Goal: Transaction & Acquisition: Purchase product/service

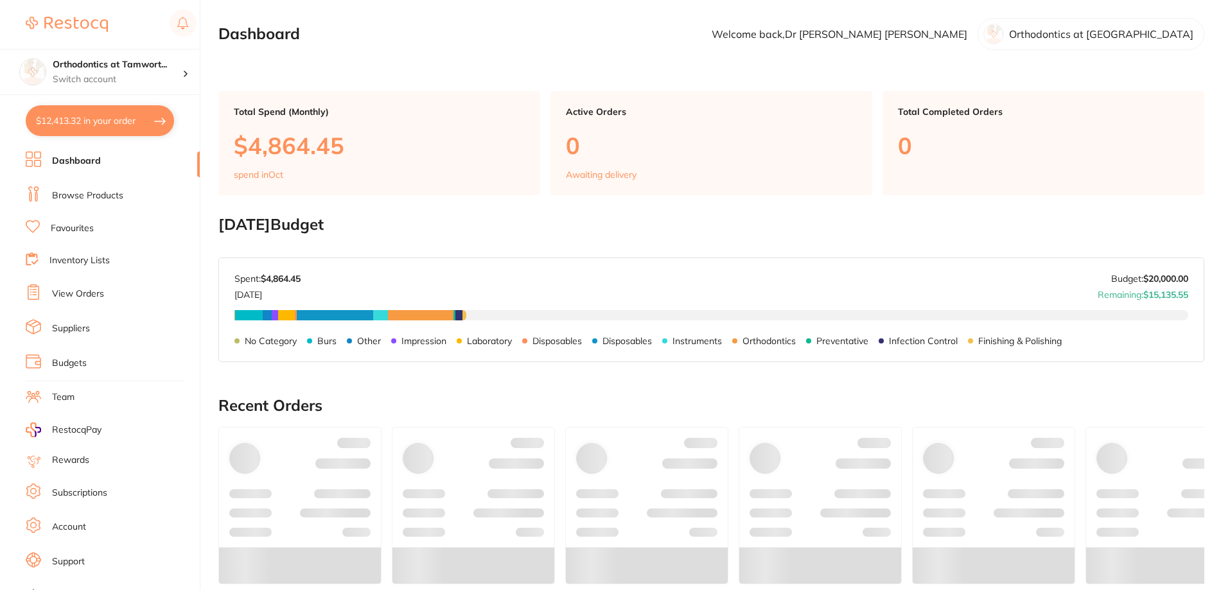
click at [80, 296] on link "View Orders" at bounding box center [78, 294] width 52 height 13
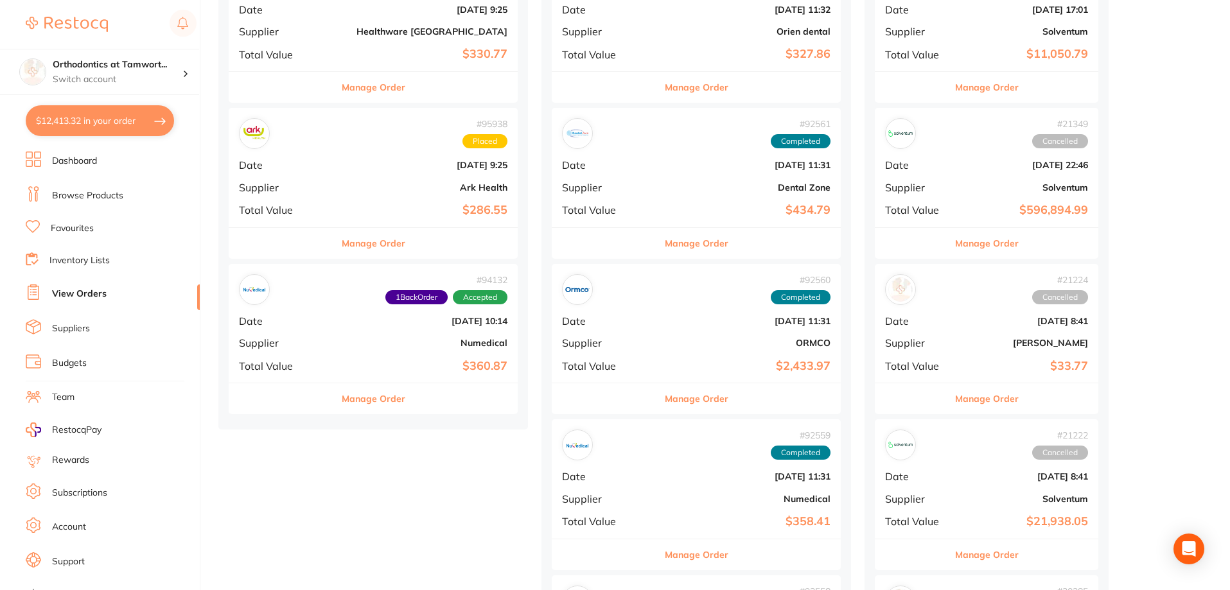
scroll to position [963, 0]
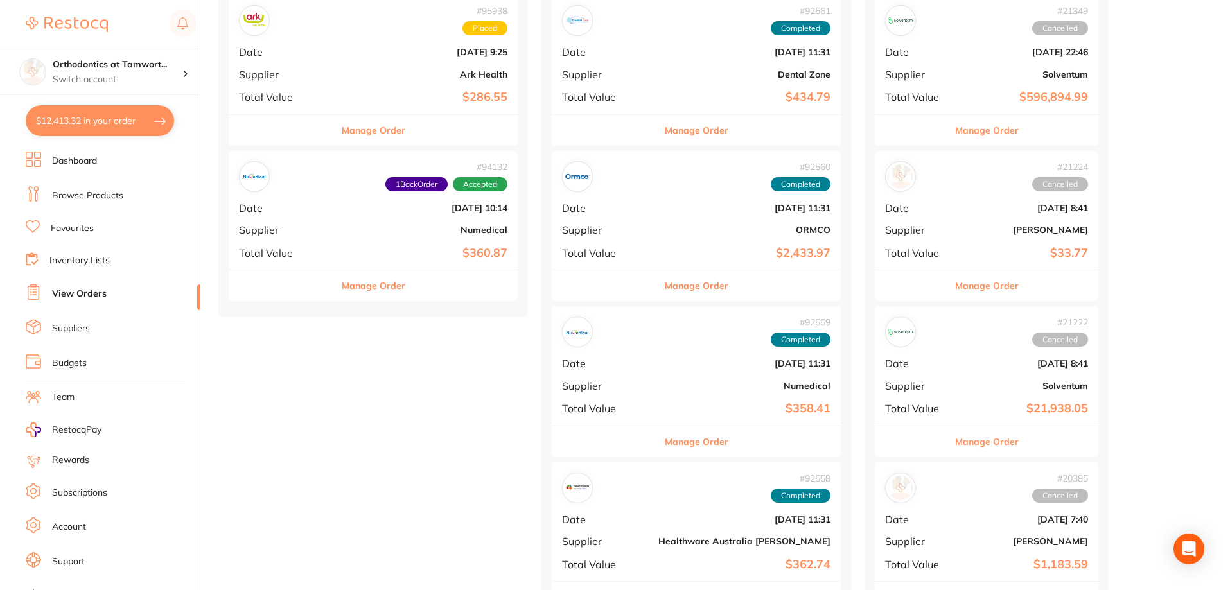
click at [355, 286] on button "Manage Order" at bounding box center [374, 285] width 64 height 31
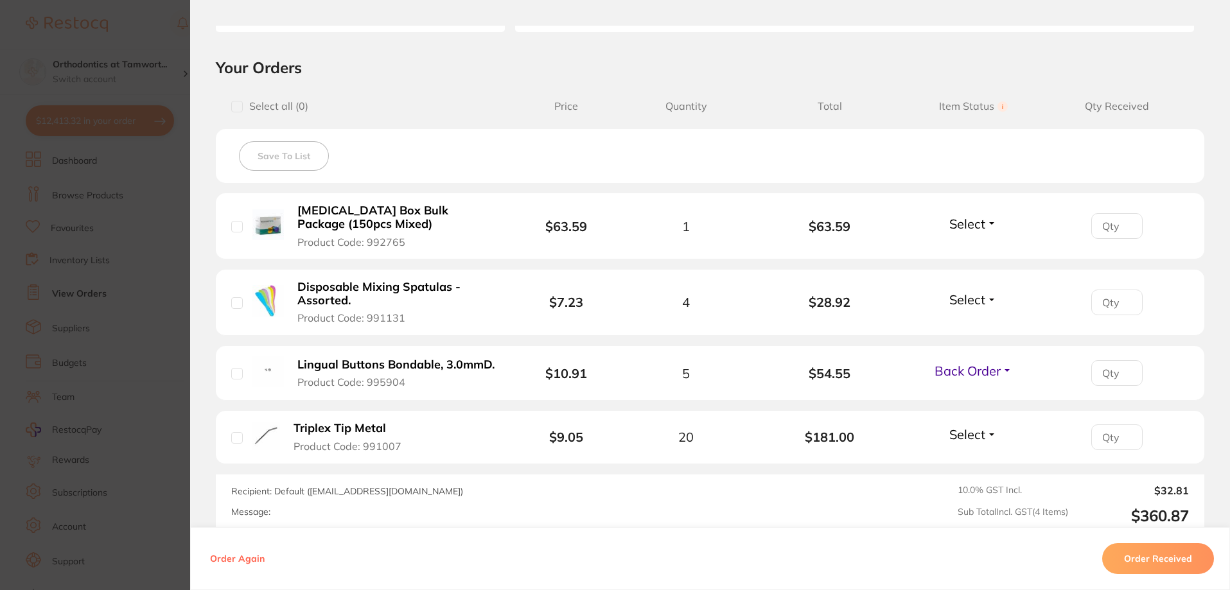
scroll to position [257, 0]
click at [150, 295] on section "Order ID: Restocq- 94132 Order Information 1 Back Order Accepted Order Order Da…" at bounding box center [615, 295] width 1230 height 590
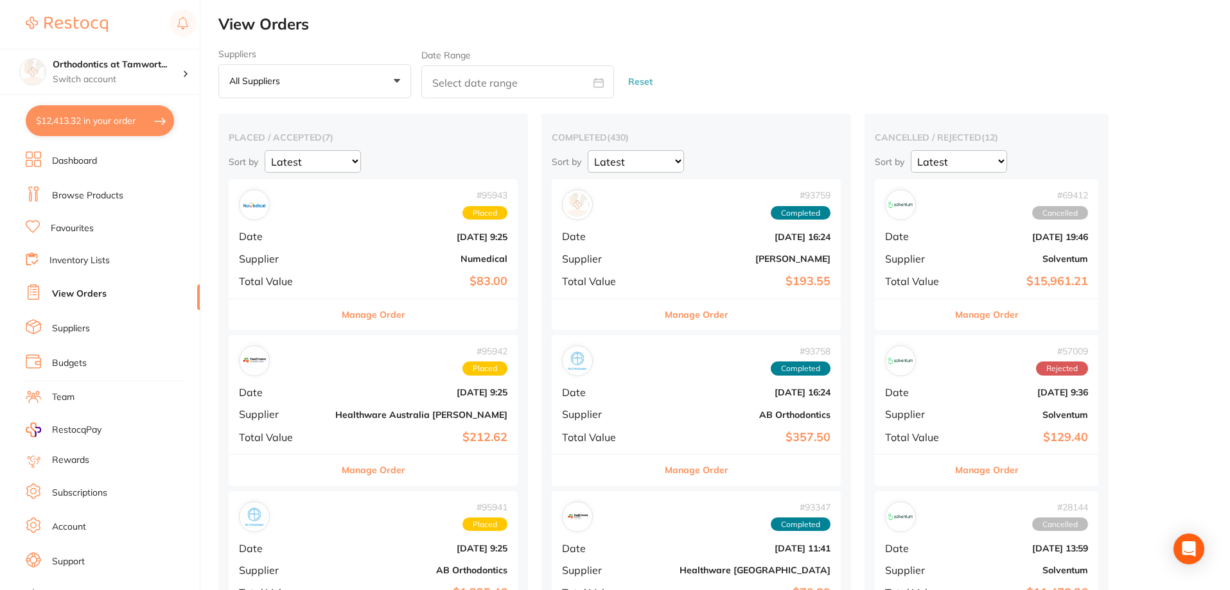
click at [103, 121] on button "$12,413.32 in your order" at bounding box center [100, 120] width 148 height 31
checkbox input "true"
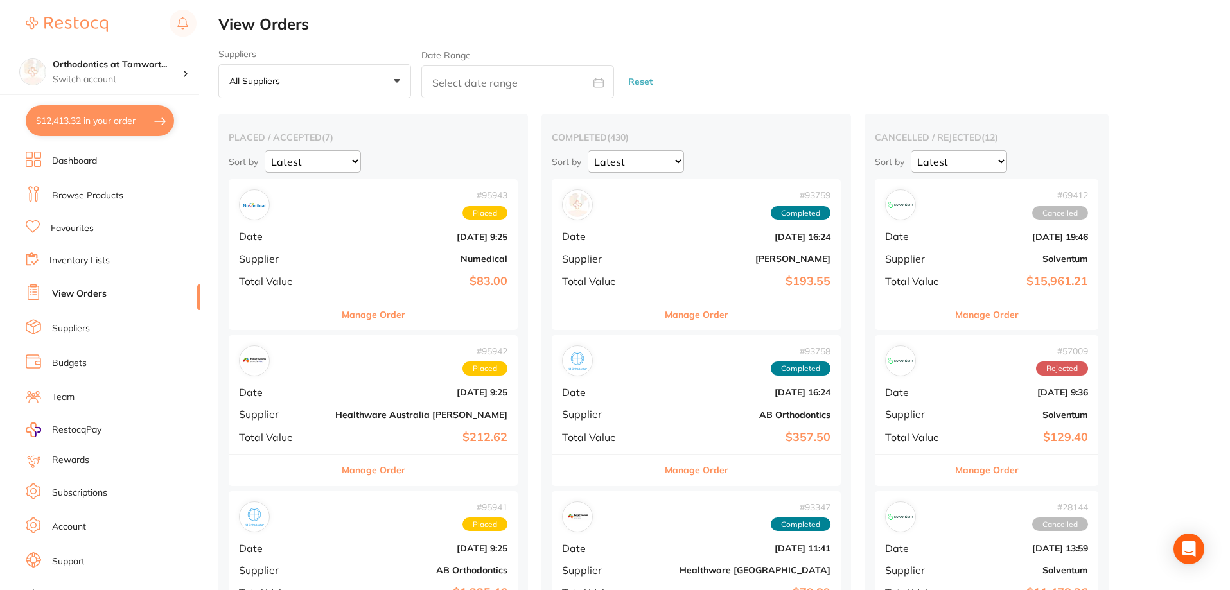
checkbox input "true"
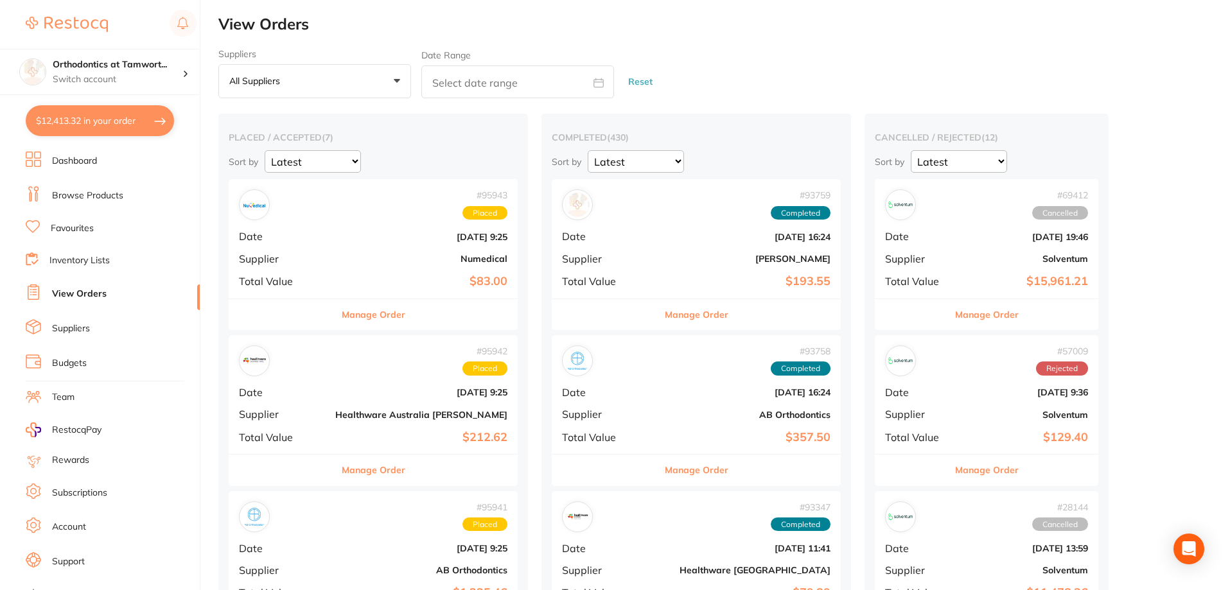
checkbox input "true"
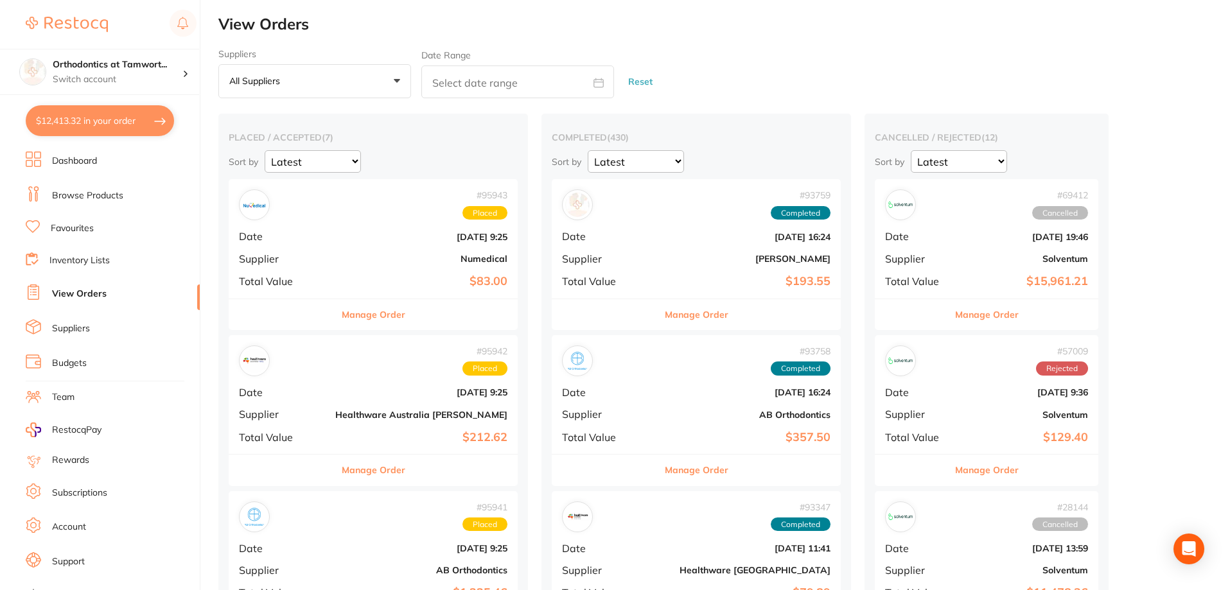
checkbox input "true"
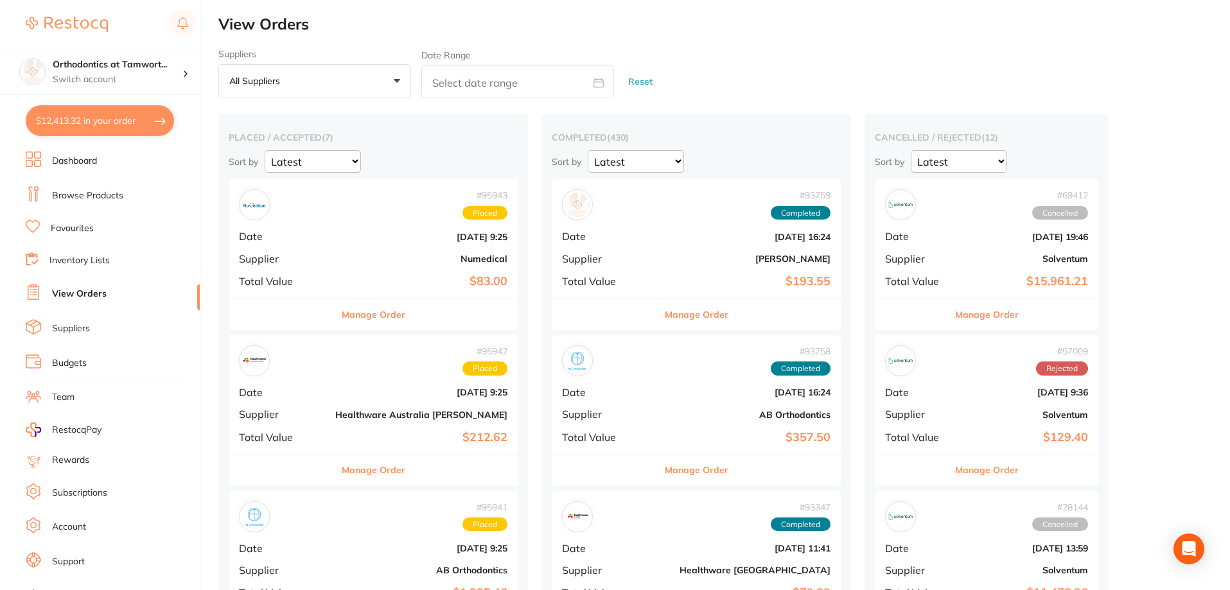
checkbox input "true"
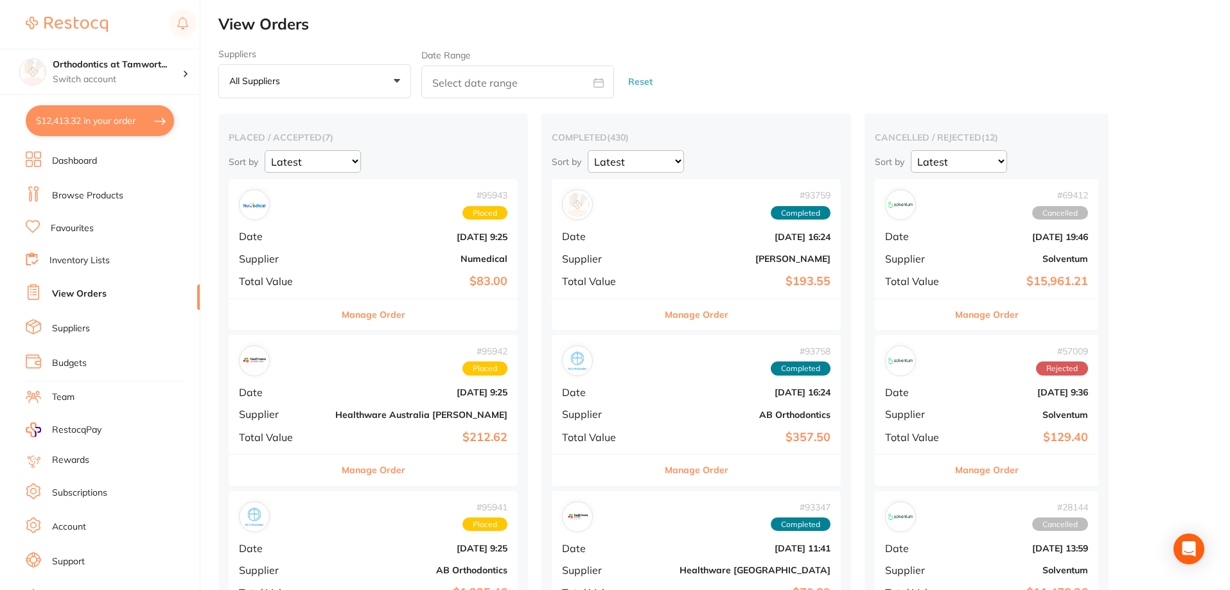
checkbox input "true"
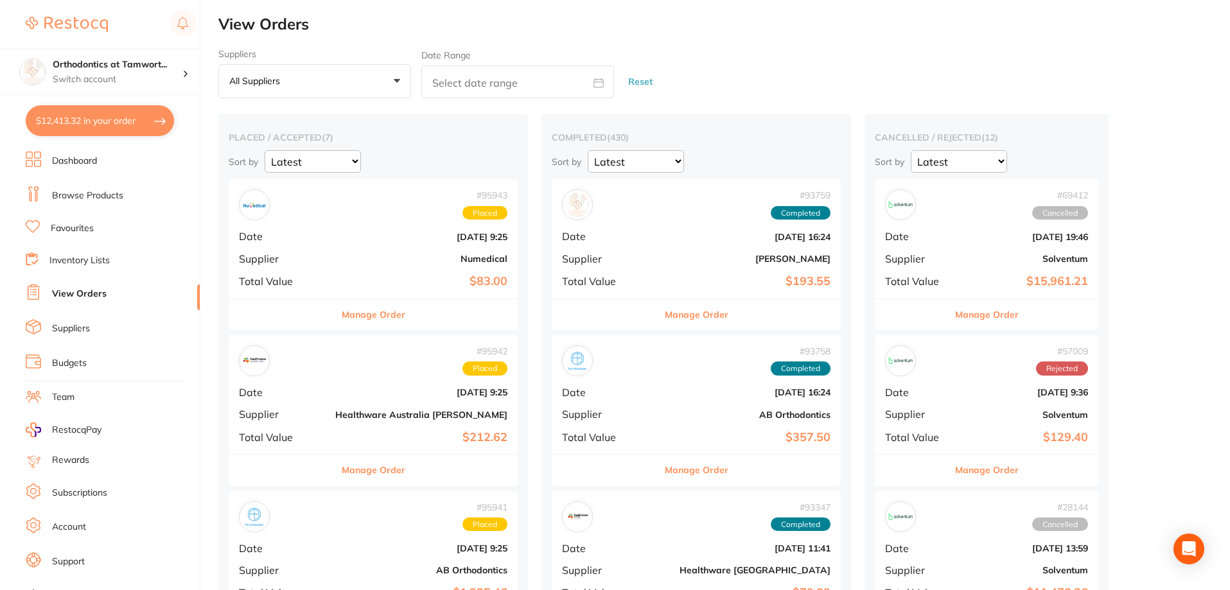
checkbox input "true"
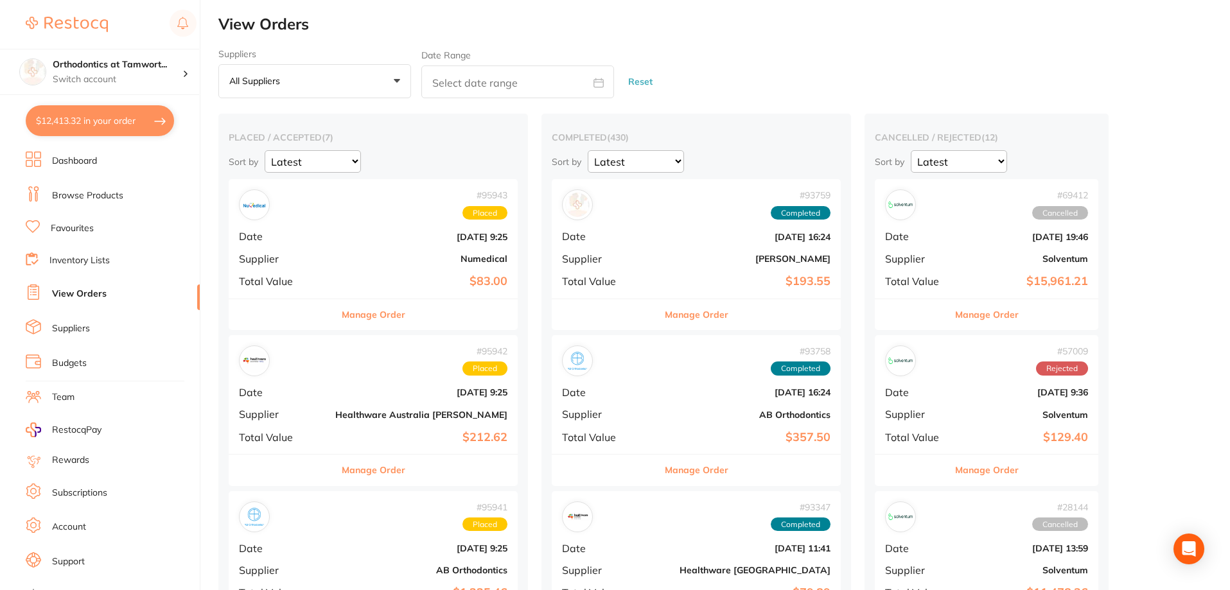
checkbox input "true"
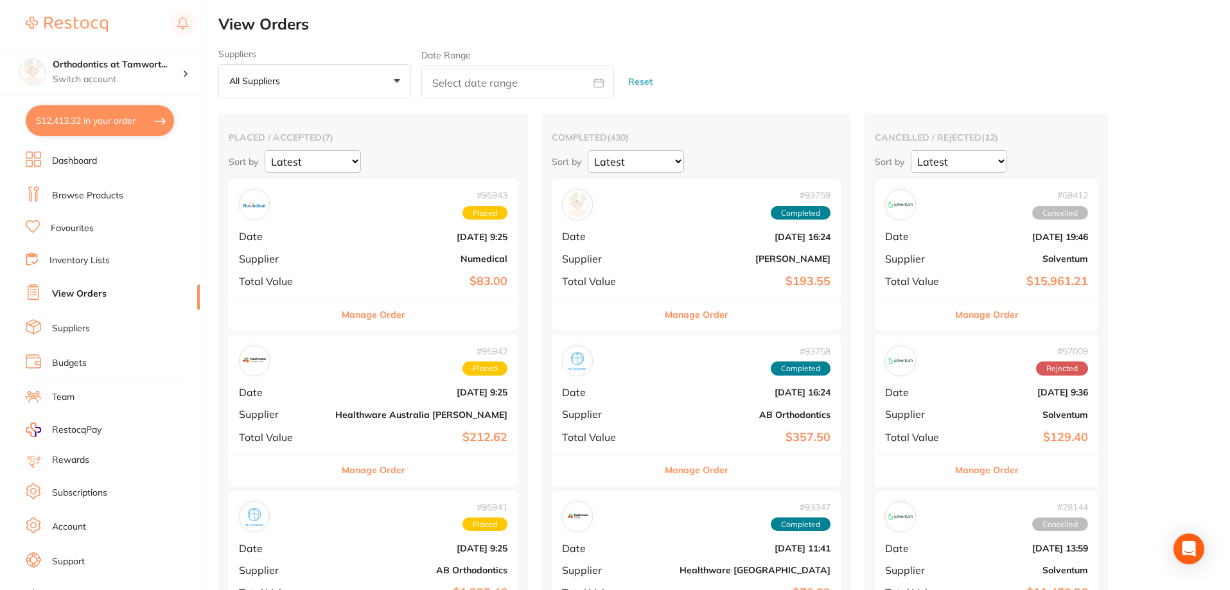
checkbox input "true"
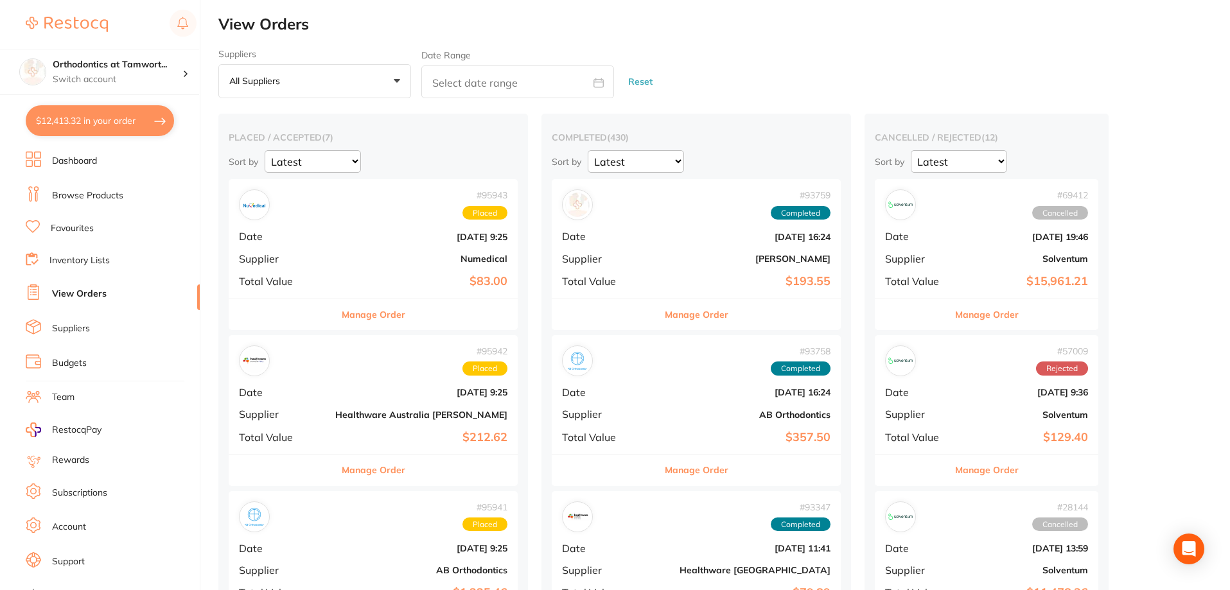
checkbox input "true"
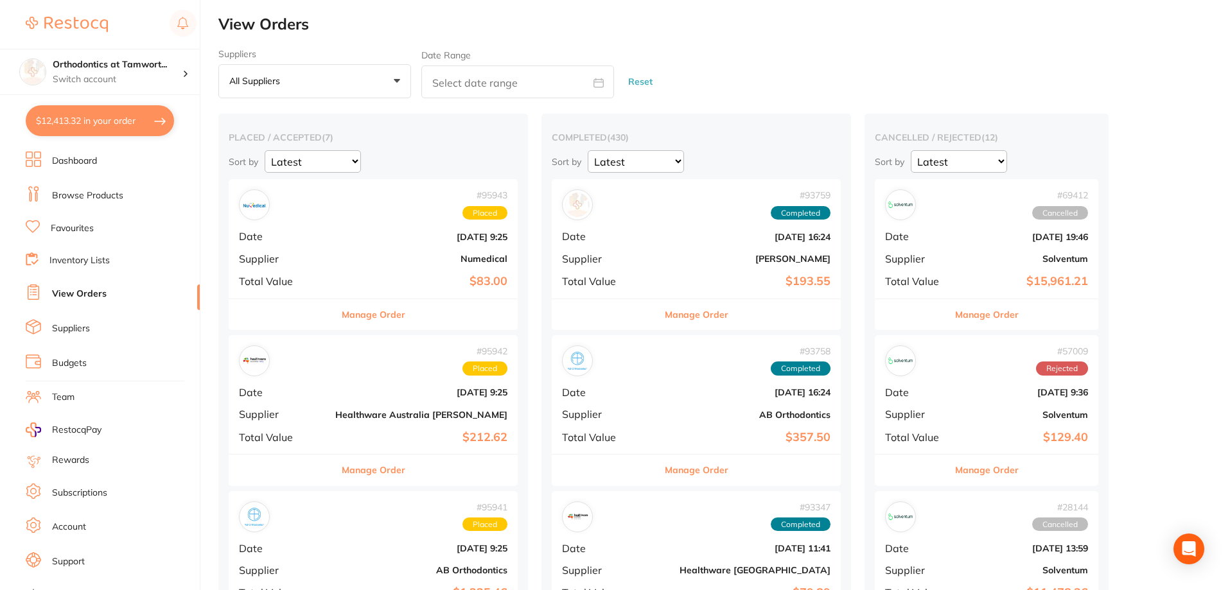
checkbox input "true"
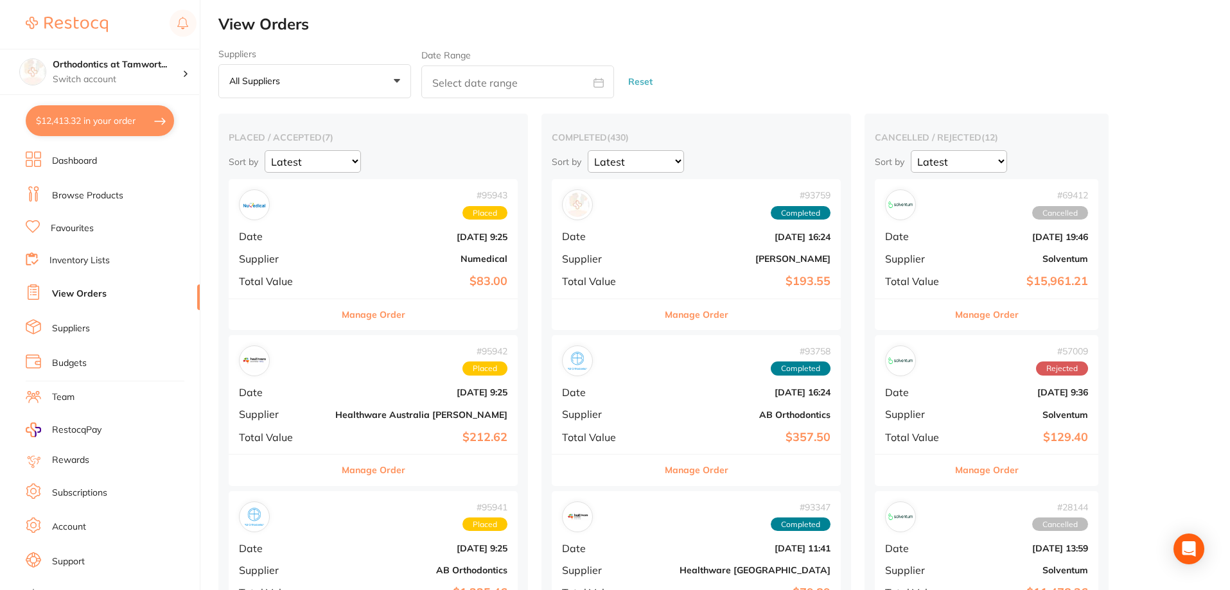
checkbox input "true"
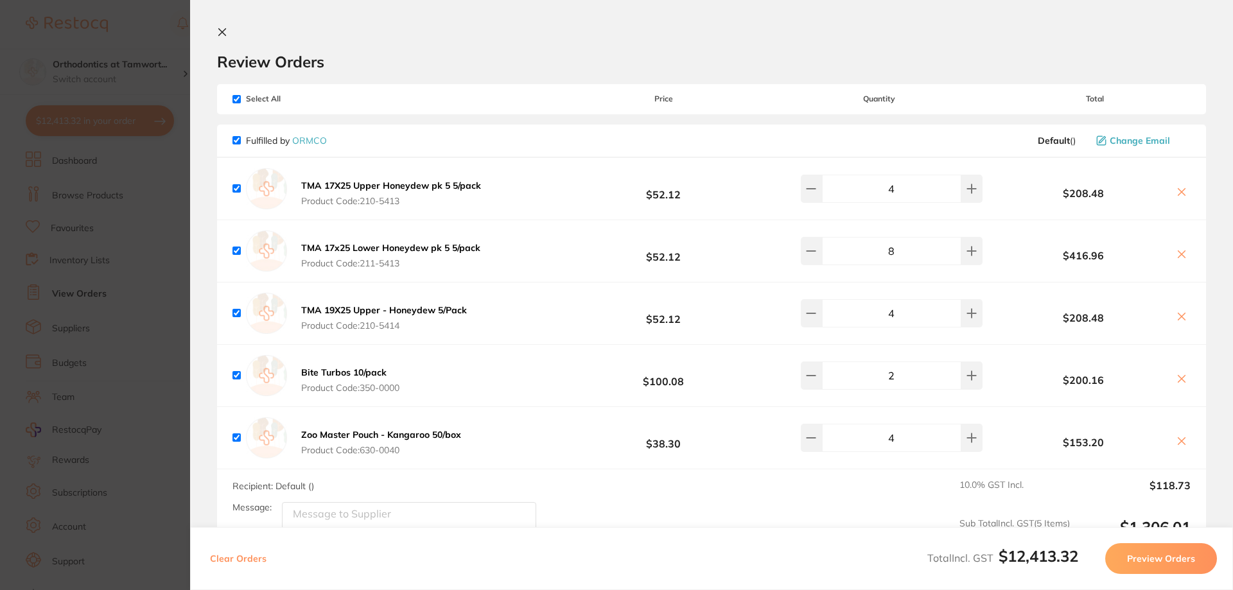
click at [107, 231] on section "Update RRP Set your pre negotiated price for this item. Item Agreed RRP (excl. …" at bounding box center [616, 295] width 1233 height 590
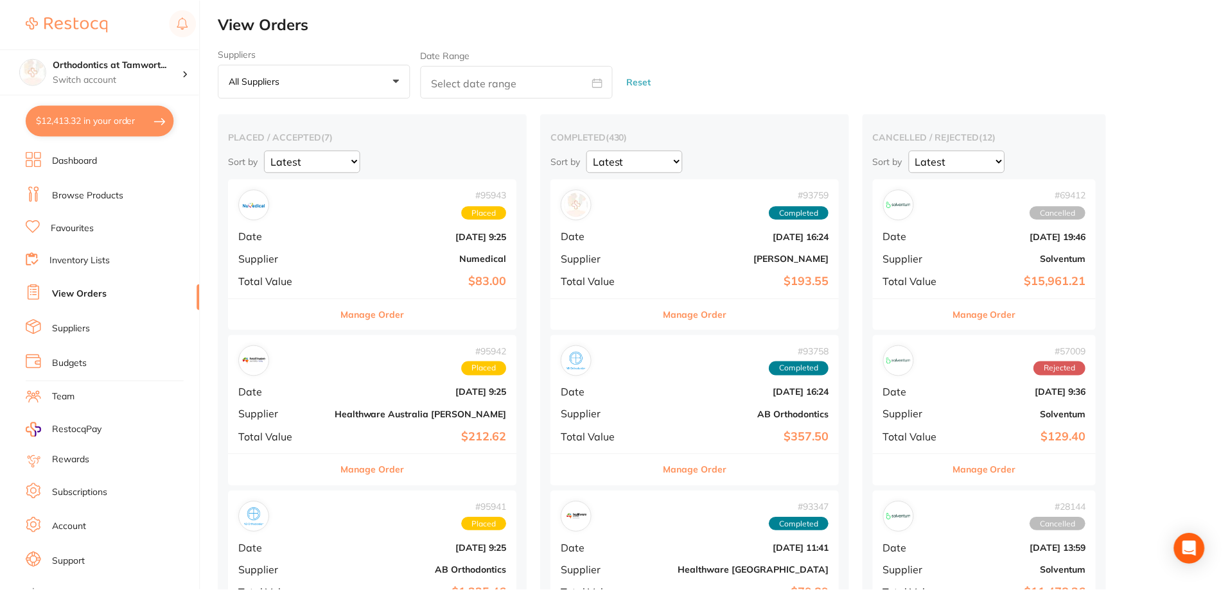
scroll to position [3, 0]
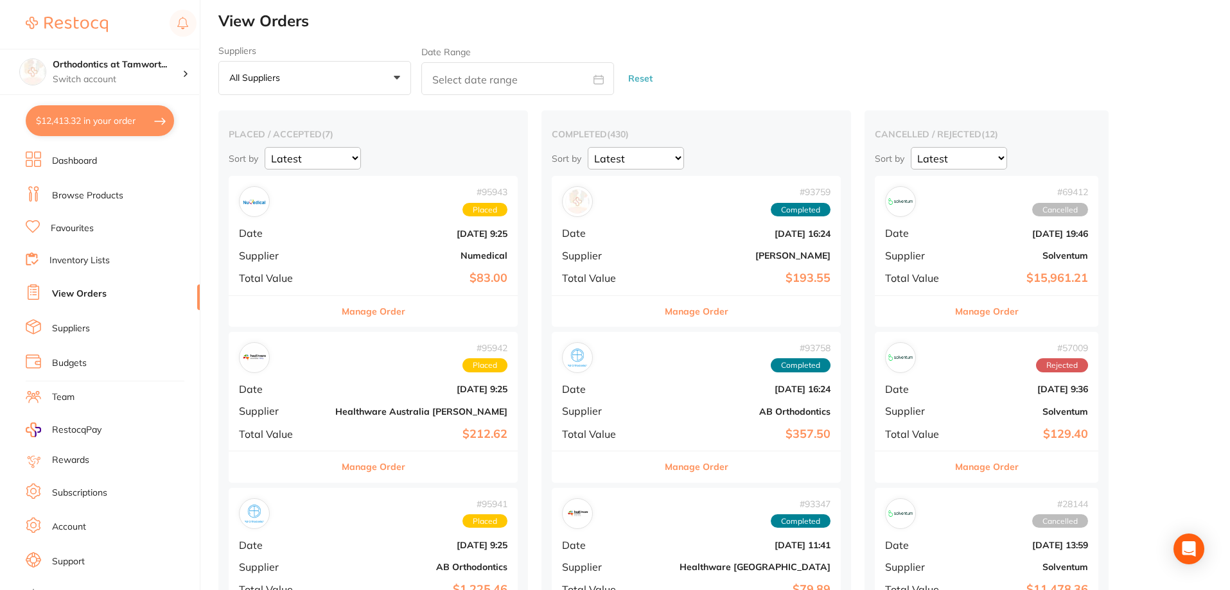
click at [73, 127] on button "$12,413.32 in your order" at bounding box center [100, 120] width 148 height 31
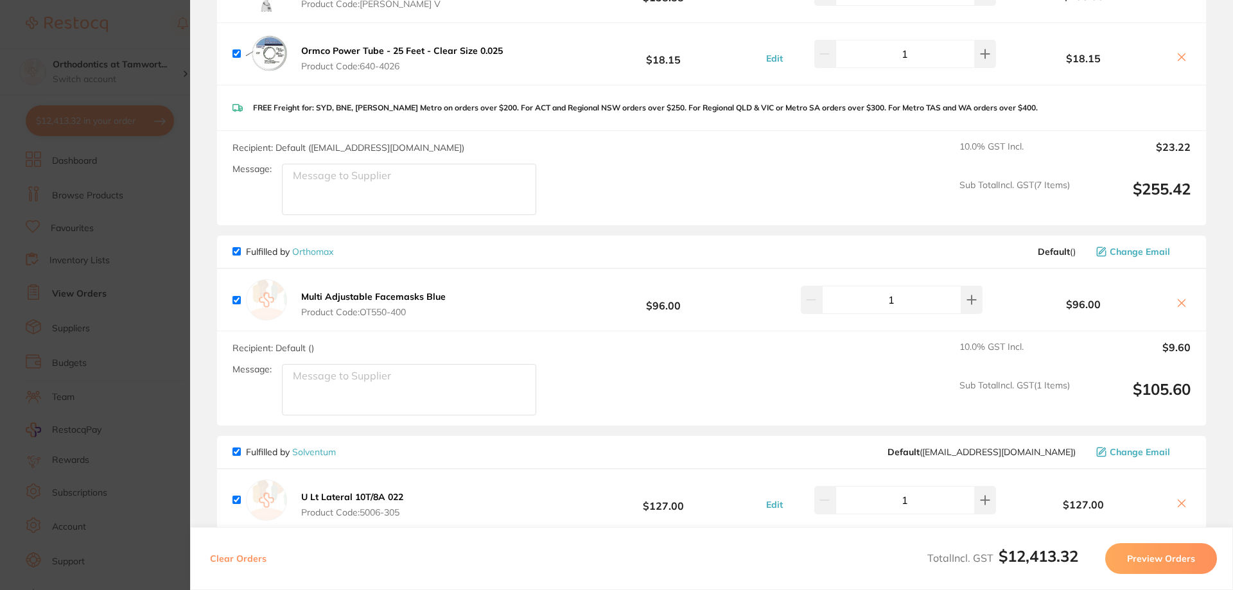
scroll to position [985, 0]
click at [967, 285] on button at bounding box center [971, 299] width 21 height 28
type input "2"
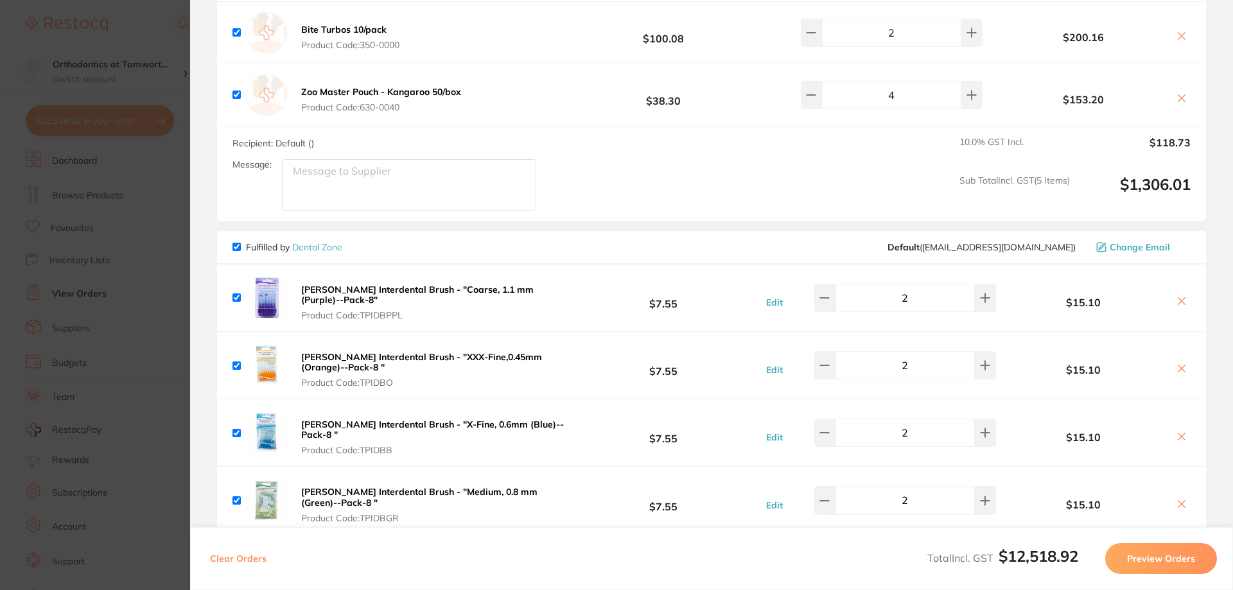
scroll to position [0, 0]
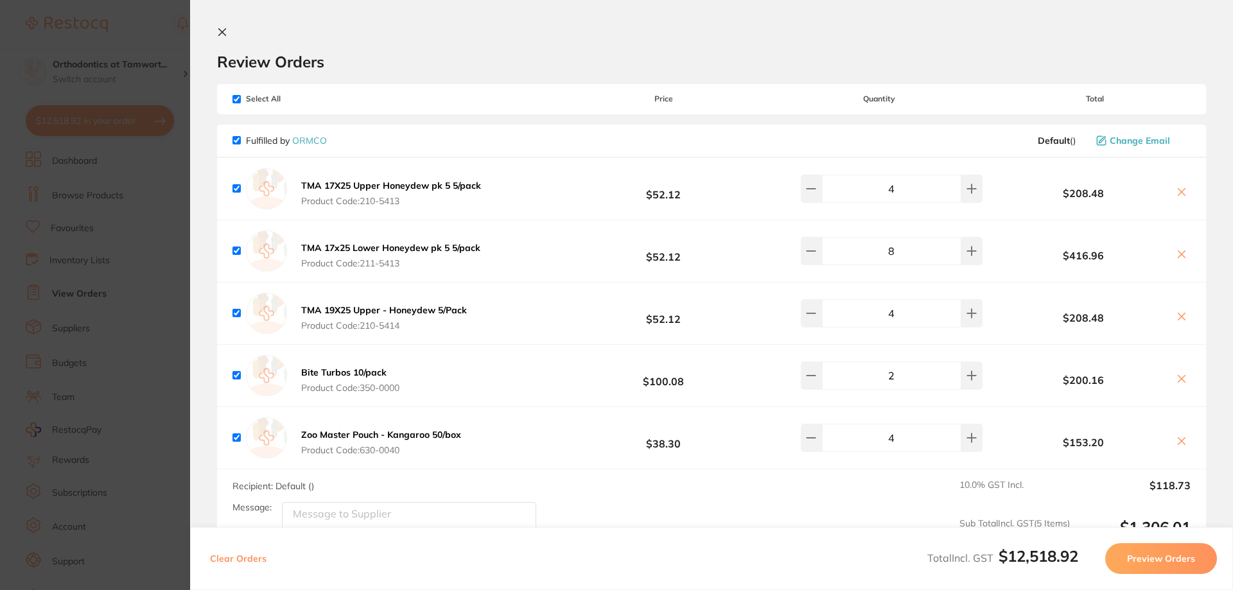
click at [39, 224] on section "Update RRP Set your pre negotiated price for this item. Item Agreed RRP (excl. …" at bounding box center [616, 295] width 1233 height 590
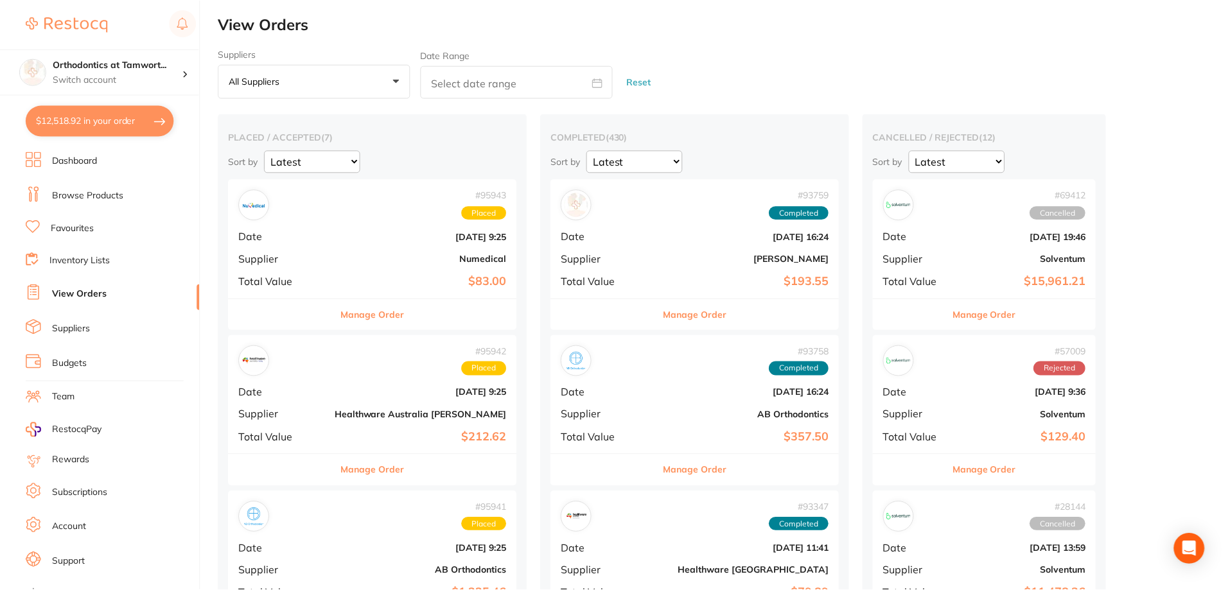
scroll to position [3, 0]
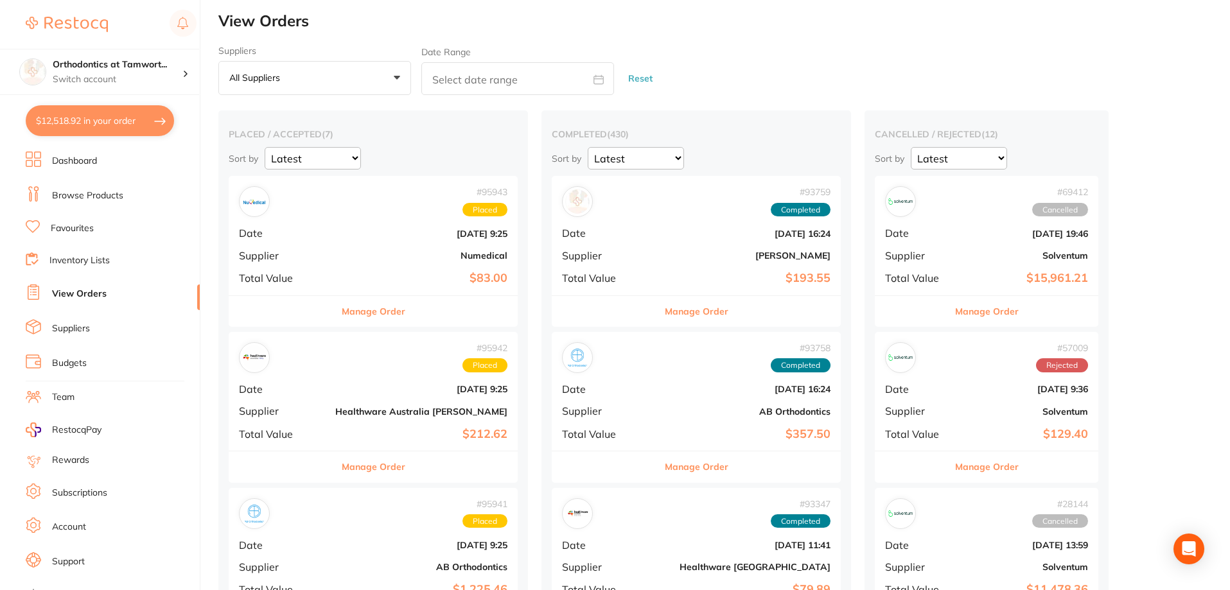
click at [101, 119] on button "$12,518.92 in your order" at bounding box center [100, 120] width 148 height 31
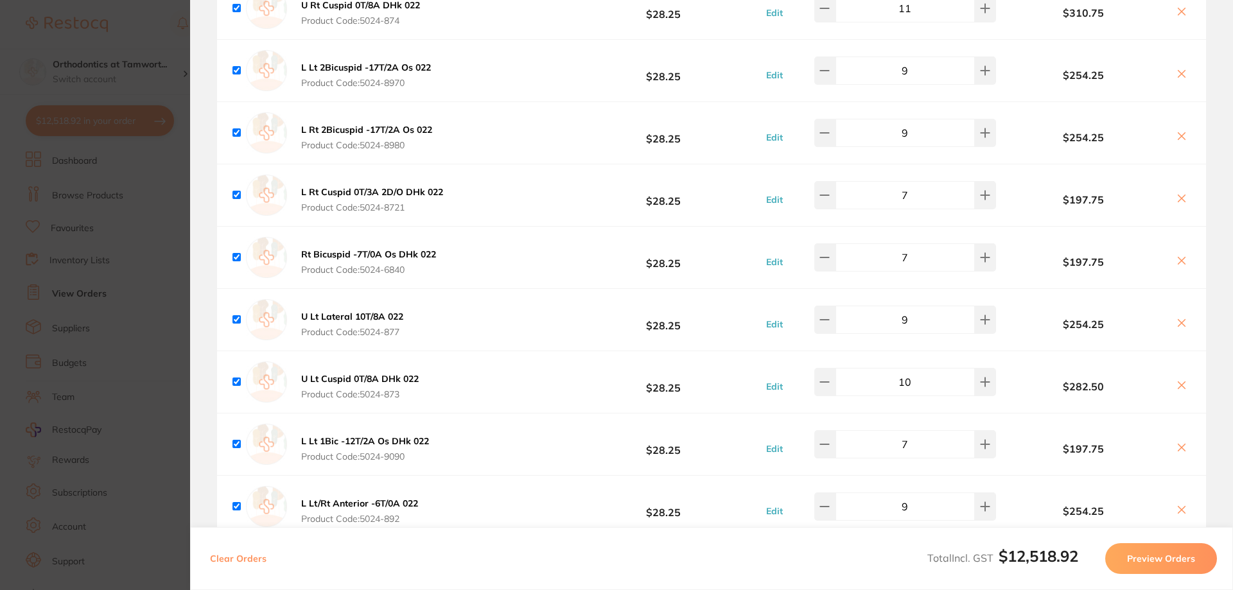
scroll to position [2270, 0]
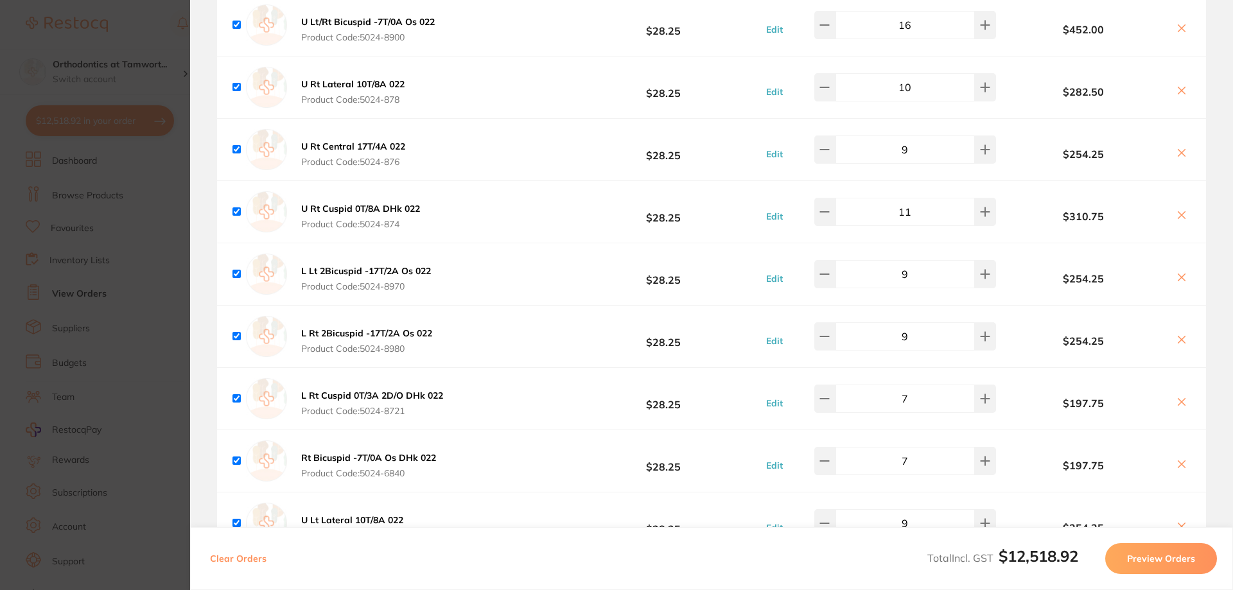
click at [103, 162] on section "Update RRP Set your pre negotiated price for this item. Item Agreed RRP (excl. …" at bounding box center [616, 295] width 1233 height 590
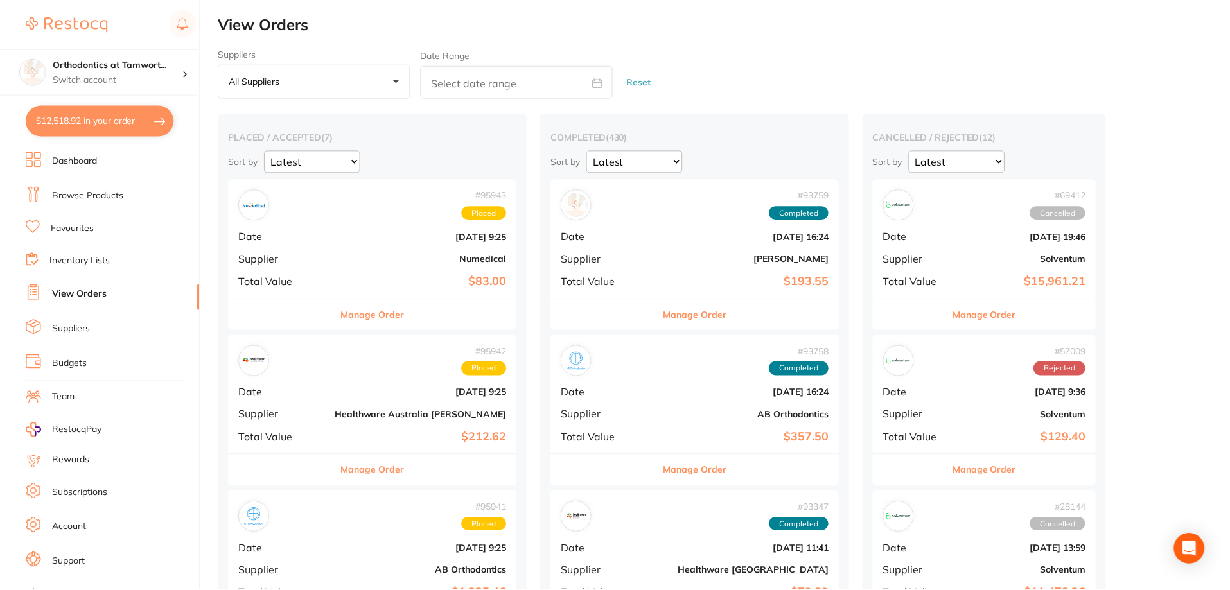
scroll to position [3, 0]
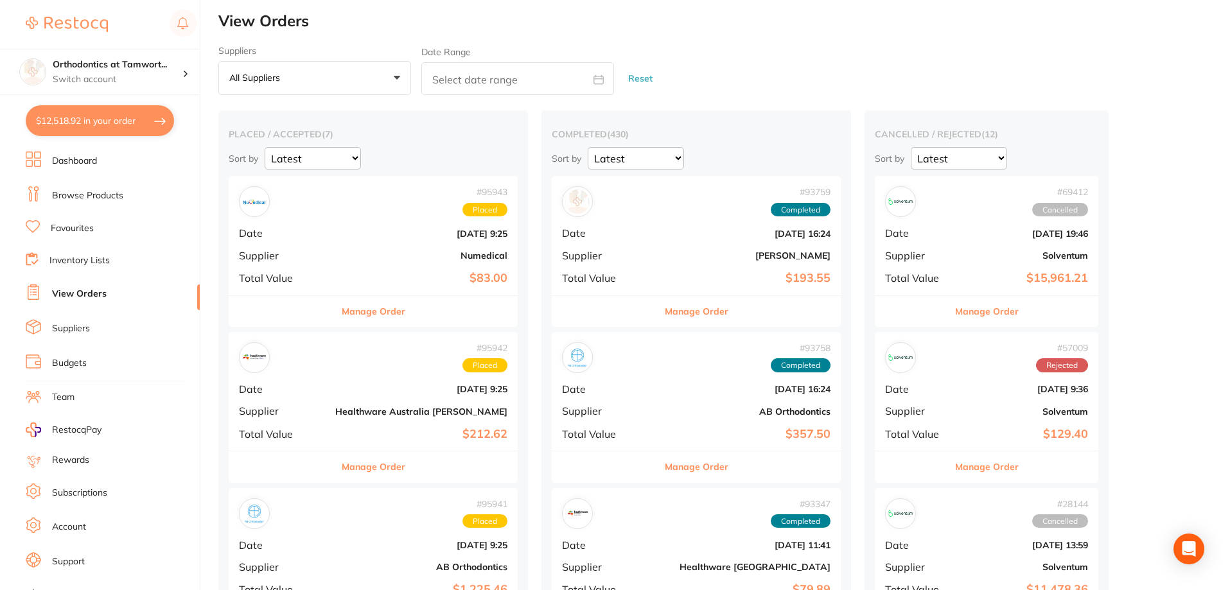
click at [78, 170] on li "Dashboard" at bounding box center [113, 161] width 174 height 19
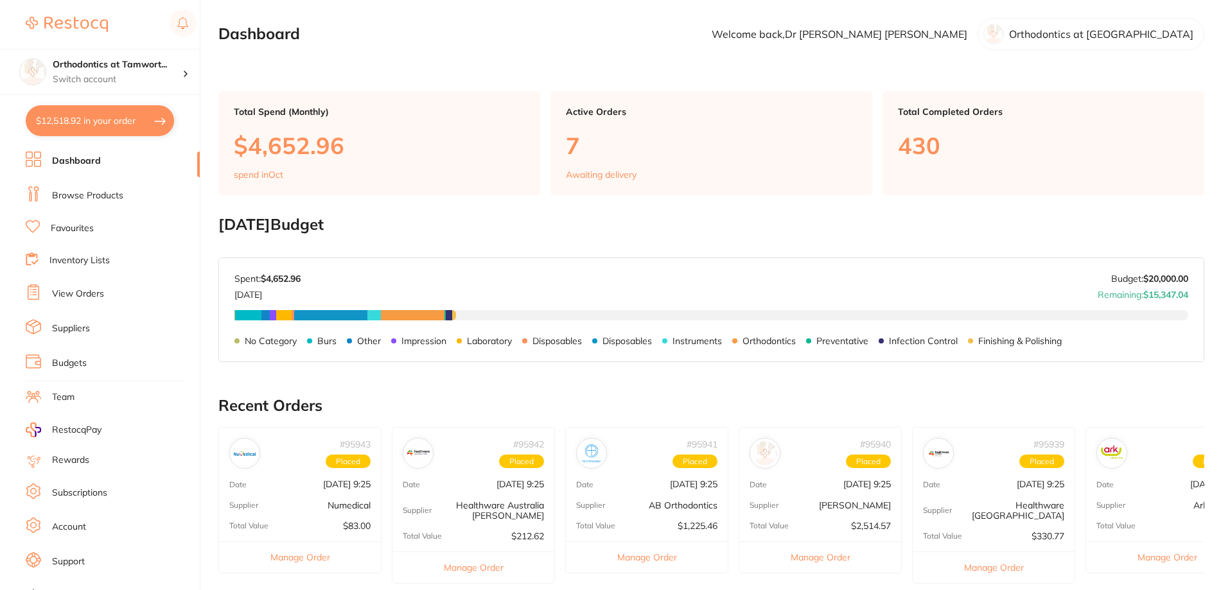
click at [92, 130] on button "$12,518.92 in your order" at bounding box center [100, 120] width 148 height 31
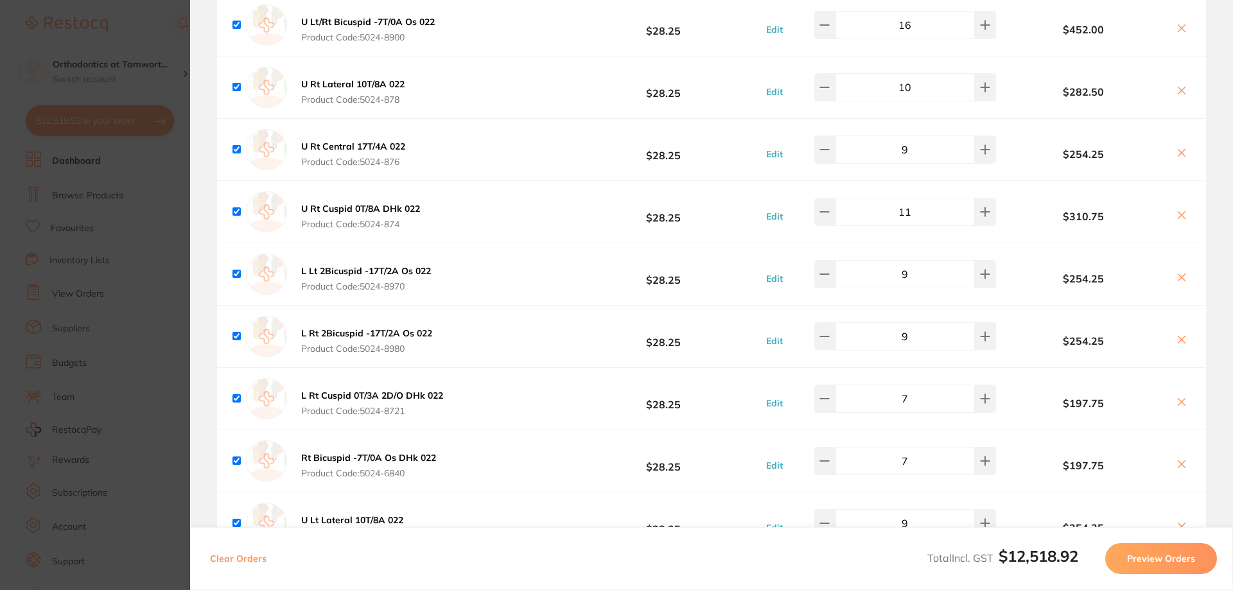
click at [96, 177] on section "Update RRP Set your pre negotiated price for this item. Item Agreed RRP (excl. …" at bounding box center [616, 295] width 1233 height 590
